Goal: Consume media (video, audio): Consume media (video, audio)

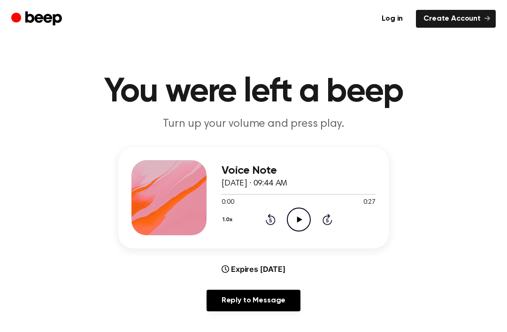
click at [169, 191] on div at bounding box center [168, 197] width 75 height 75
click at [294, 217] on icon "Play Audio" at bounding box center [299, 219] width 24 height 24
click at [271, 222] on icon at bounding box center [270, 221] width 2 height 4
click at [270, 224] on icon at bounding box center [271, 218] width 10 height 11
click at [266, 221] on icon at bounding box center [271, 218] width 10 height 11
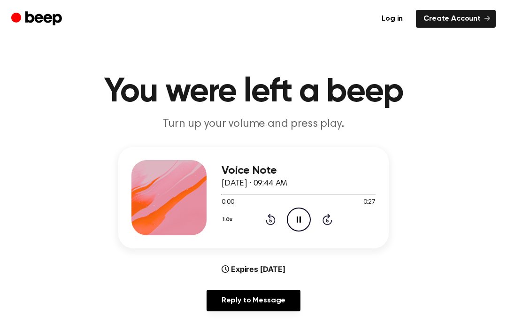
click at [263, 228] on div "1.0x Rewind 5 seconds Pause Audio Skip 5 seconds" at bounding box center [298, 219] width 154 height 24
click at [259, 221] on div "1.0x Rewind 5 seconds Pause Audio Skip 5 seconds" at bounding box center [298, 219] width 154 height 24
click at [269, 219] on icon "Rewind 5 seconds" at bounding box center [270, 219] width 10 height 12
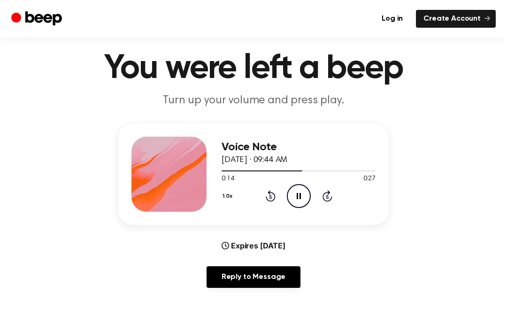
scroll to position [24, 0]
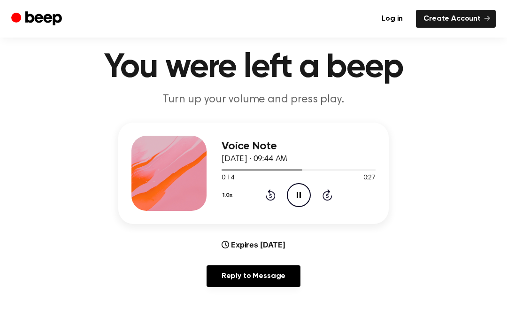
click at [267, 197] on icon "Rewind 5 seconds" at bounding box center [270, 195] width 10 height 12
click at [267, 197] on icon at bounding box center [271, 194] width 10 height 11
click at [266, 195] on icon "Rewind 5 seconds" at bounding box center [270, 195] width 10 height 12
click at [266, 194] on icon "Rewind 5 seconds" at bounding box center [270, 195] width 10 height 12
click at [258, 193] on div "1.0x Rewind 5 seconds Pause Audio Skip 5 seconds" at bounding box center [298, 195] width 154 height 24
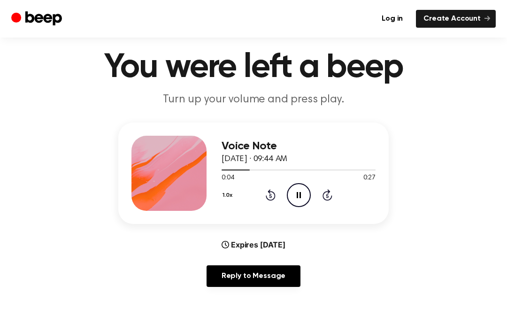
click at [266, 196] on icon at bounding box center [271, 194] width 10 height 11
click at [268, 200] on icon "Rewind 5 seconds" at bounding box center [270, 195] width 10 height 12
click at [268, 198] on icon "Rewind 5 seconds" at bounding box center [270, 195] width 10 height 12
click at [268, 197] on icon "Rewind 5 seconds" at bounding box center [270, 195] width 10 height 12
click at [265, 200] on icon "Rewind 5 seconds" at bounding box center [270, 195] width 10 height 12
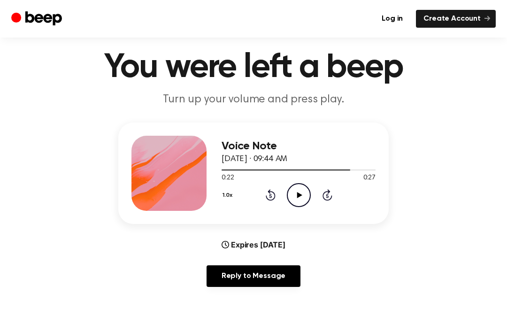
click at [265, 199] on icon "Rewind 5 seconds" at bounding box center [270, 195] width 10 height 12
click at [269, 194] on icon "Rewind 5 seconds" at bounding box center [270, 195] width 10 height 12
click at [266, 193] on icon "Rewind 5 seconds" at bounding box center [270, 195] width 10 height 12
click at [256, 194] on div "1.0x Rewind 5 seconds Play Audio Skip 5 seconds" at bounding box center [298, 195] width 154 height 24
click at [256, 193] on div "1.0x Rewind 5 seconds Play Audio Skip 5 seconds" at bounding box center [298, 195] width 154 height 24
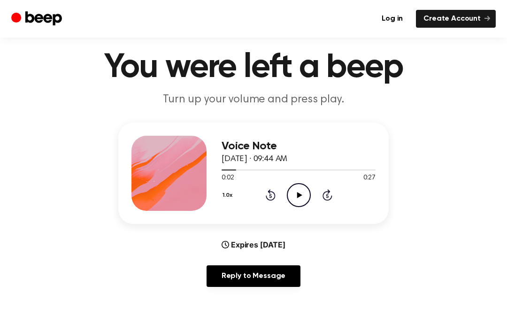
click at [270, 200] on icon at bounding box center [271, 194] width 10 height 11
click at [270, 199] on icon at bounding box center [271, 194] width 10 height 11
click at [274, 198] on icon at bounding box center [271, 194] width 10 height 11
click at [273, 198] on icon at bounding box center [271, 194] width 10 height 11
click at [292, 192] on icon "Play Audio" at bounding box center [299, 195] width 24 height 24
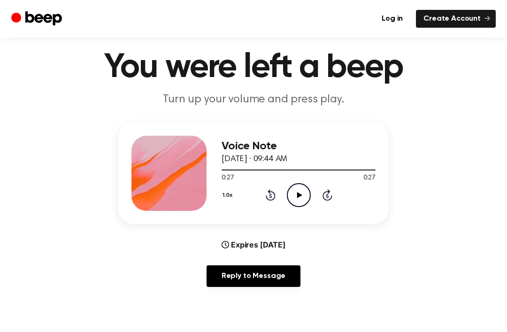
click at [272, 192] on icon at bounding box center [271, 194] width 10 height 11
click at [266, 200] on icon "Rewind 5 seconds" at bounding box center [270, 195] width 10 height 12
click at [267, 201] on div "1.0x Rewind 5 seconds Play Audio Skip 5 seconds" at bounding box center [298, 195] width 154 height 24
click at [272, 199] on icon at bounding box center [271, 194] width 10 height 11
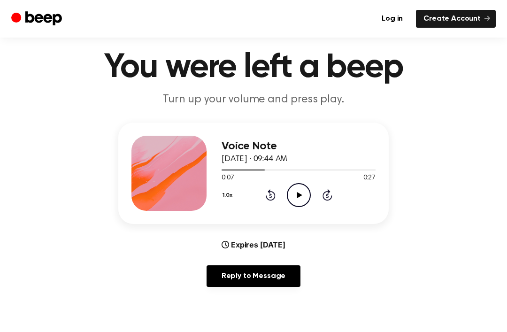
click at [268, 200] on icon "Rewind 5 seconds" at bounding box center [270, 195] width 10 height 12
click at [270, 201] on div "1.0x Rewind 5 seconds Play Audio Skip 5 seconds" at bounding box center [298, 195] width 154 height 24
click at [266, 200] on icon "Rewind 5 seconds" at bounding box center [270, 195] width 10 height 12
click at [267, 201] on div "1.0x Rewind 5 seconds Play Audio Skip 5 seconds" at bounding box center [298, 195] width 154 height 24
click at [294, 196] on icon "Play Audio" at bounding box center [299, 195] width 24 height 24
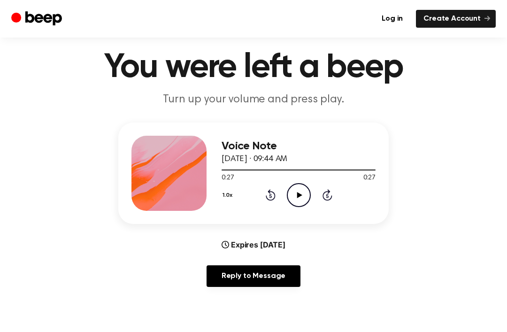
click at [305, 200] on icon "Play Audio" at bounding box center [299, 195] width 24 height 24
click at [303, 195] on icon "Pause Audio" at bounding box center [299, 195] width 24 height 24
click at [300, 200] on icon "Play Audio" at bounding box center [299, 195] width 24 height 24
click at [300, 200] on icon "Pause Audio" at bounding box center [299, 195] width 24 height 24
click at [292, 196] on icon "Play Audio" at bounding box center [299, 195] width 24 height 24
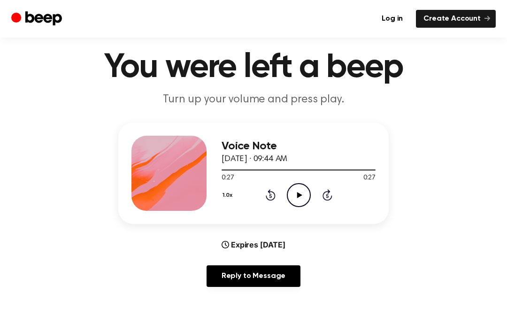
scroll to position [25, 0]
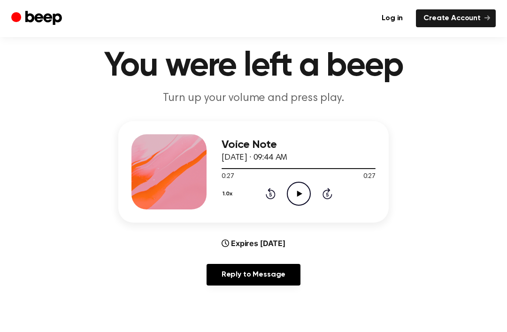
click at [273, 194] on icon "Rewind 5 seconds" at bounding box center [270, 194] width 10 height 12
click at [272, 193] on icon "Rewind 5 seconds" at bounding box center [270, 193] width 10 height 12
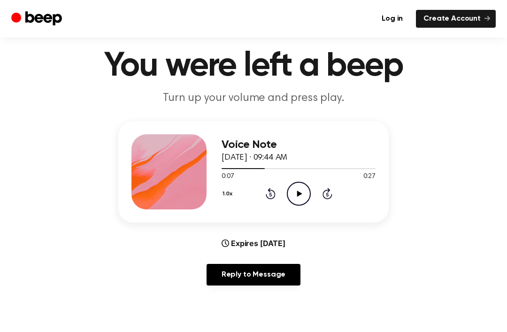
click at [270, 194] on icon "Rewind 5 seconds" at bounding box center [270, 193] width 10 height 12
click at [270, 193] on icon at bounding box center [270, 195] width 2 height 4
click at [274, 193] on icon at bounding box center [271, 193] width 10 height 11
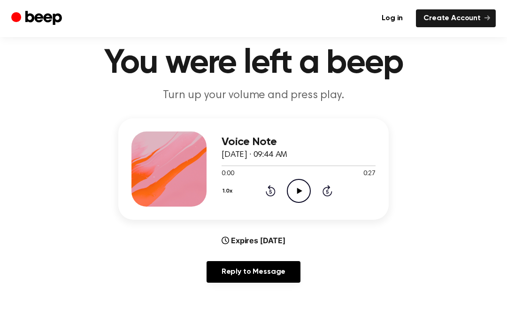
click at [296, 187] on icon "Play Audio" at bounding box center [299, 191] width 24 height 24
click at [298, 186] on icon "Pause Audio" at bounding box center [299, 191] width 24 height 24
click at [311, 190] on div "1.0x Rewind 5 seconds Play Audio Skip 5 seconds" at bounding box center [298, 191] width 154 height 24
click at [311, 192] on div "1.0x Rewind 5 seconds Play Audio Skip 5 seconds" at bounding box center [298, 191] width 154 height 24
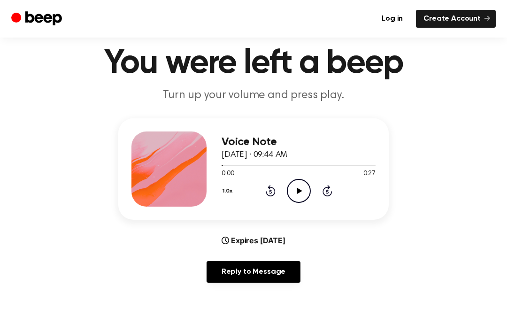
click at [299, 190] on icon at bounding box center [298, 191] width 5 height 6
click at [267, 196] on icon "Rewind 5 seconds" at bounding box center [270, 190] width 10 height 12
click at [273, 190] on icon "Rewind 5 seconds" at bounding box center [270, 190] width 10 height 12
click at [270, 189] on icon at bounding box center [271, 190] width 10 height 11
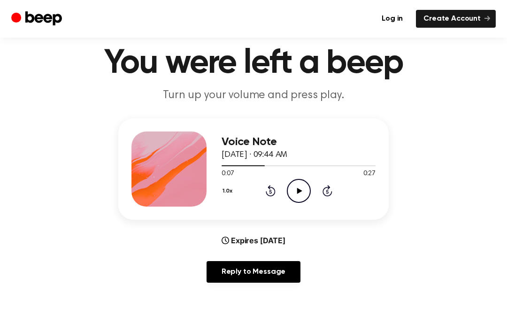
click at [269, 189] on icon at bounding box center [271, 190] width 10 height 11
click at [285, 195] on div "1.0x Rewind 5 seconds Play Audio Skip 5 seconds" at bounding box center [298, 191] width 154 height 24
click at [281, 198] on div "1.0x Rewind 5 seconds Play Audio Skip 5 seconds" at bounding box center [298, 191] width 154 height 24
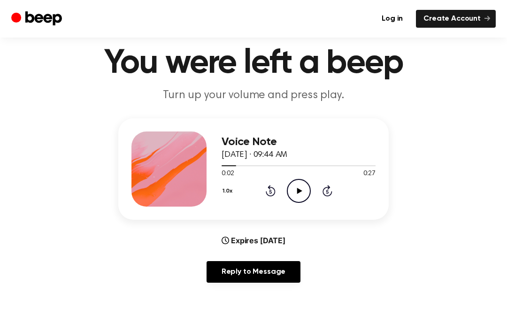
click at [271, 195] on icon at bounding box center [271, 190] width 10 height 11
click at [271, 195] on icon "Rewind 5 seconds" at bounding box center [270, 190] width 10 height 12
click at [302, 189] on icon "Play Audio" at bounding box center [299, 191] width 24 height 24
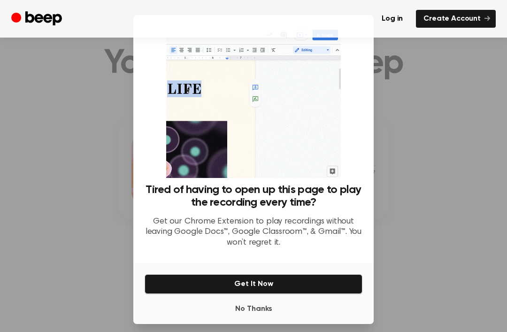
click at [268, 281] on div "No Thanks Get It Now" at bounding box center [253, 293] width 240 height 61
click at [282, 280] on div "No Thanks Get It Now" at bounding box center [253, 293] width 240 height 61
click at [290, 291] on button "Get It Now" at bounding box center [253, 284] width 218 height 20
